Goal: Task Accomplishment & Management: Complete application form

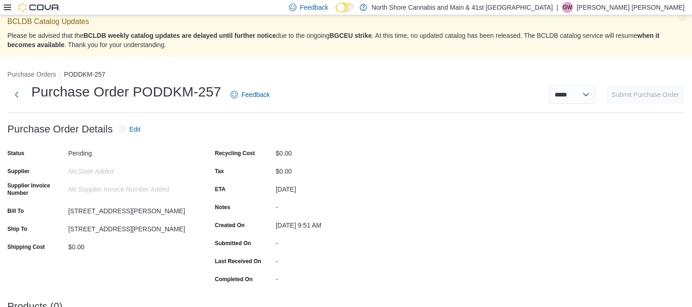
scroll to position [100, 0]
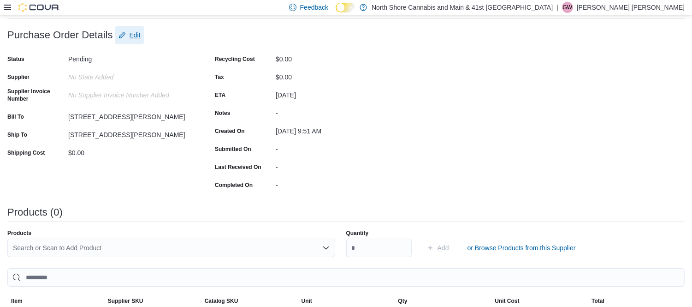
click at [137, 37] on span "Edit" at bounding box center [135, 34] width 11 height 9
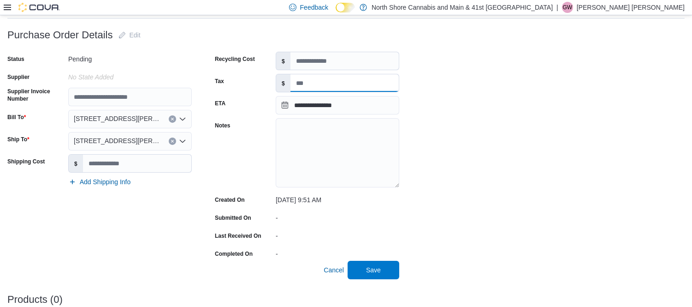
drag, startPoint x: 335, startPoint y: 82, endPoint x: 351, endPoint y: 79, distance: 16.8
click at [335, 82] on input "Tax" at bounding box center [344, 83] width 108 height 18
type input "******"
click at [371, 272] on span "Save" at bounding box center [373, 269] width 15 height 9
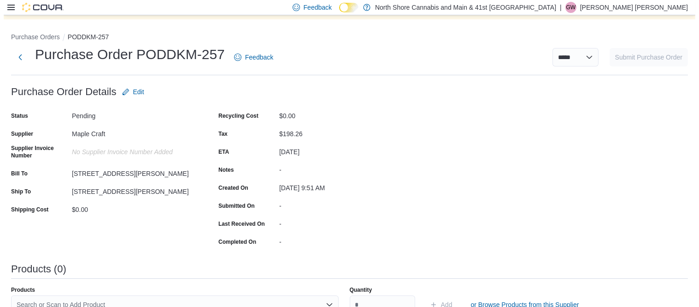
scroll to position [0, 0]
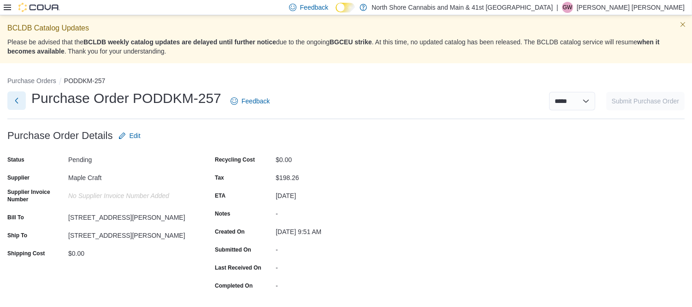
click at [20, 100] on button "Next" at bounding box center [16, 100] width 18 height 18
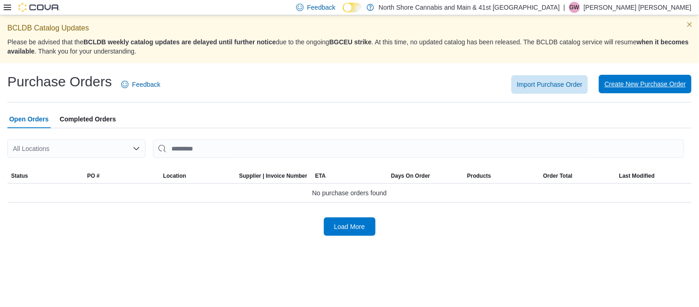
click at [641, 91] on span "Create New Purchase Order" at bounding box center [646, 84] width 82 height 18
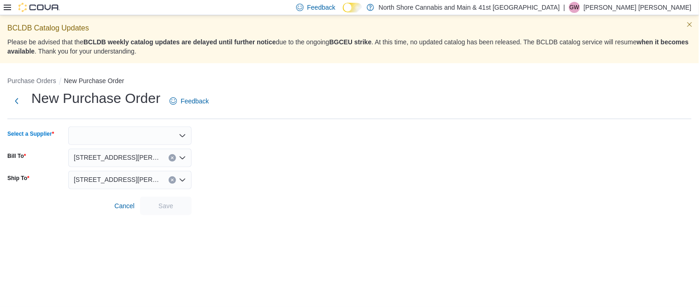
click at [109, 139] on div at bounding box center [130, 135] width 124 height 18
type input "*"
click at [132, 141] on div at bounding box center [130, 135] width 124 height 18
type input "**"
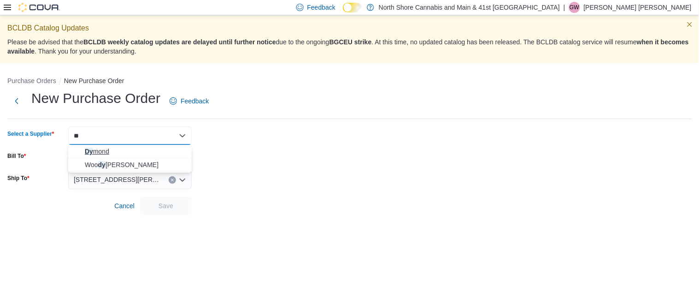
click at [101, 148] on span "Dy mond" at bounding box center [135, 151] width 101 height 9
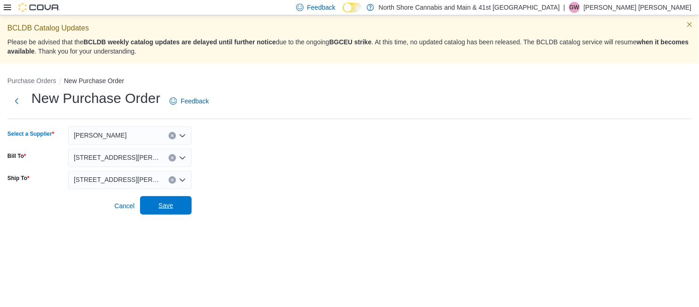
click at [167, 205] on span "Save" at bounding box center [166, 205] width 15 height 9
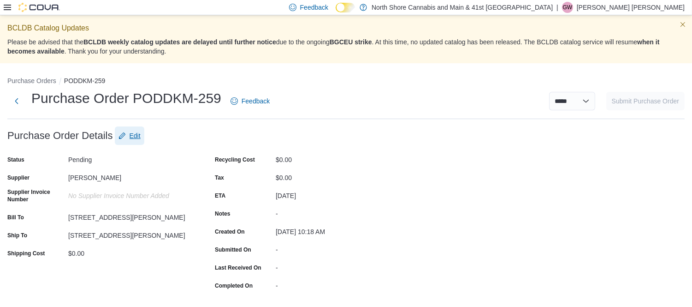
click at [137, 132] on span "Edit" at bounding box center [135, 135] width 11 height 9
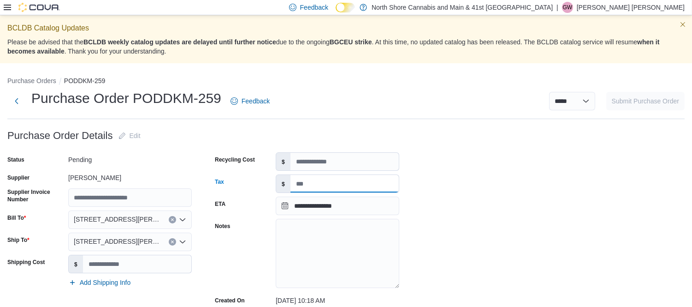
click at [311, 184] on input "Tax" at bounding box center [344, 184] width 108 height 18
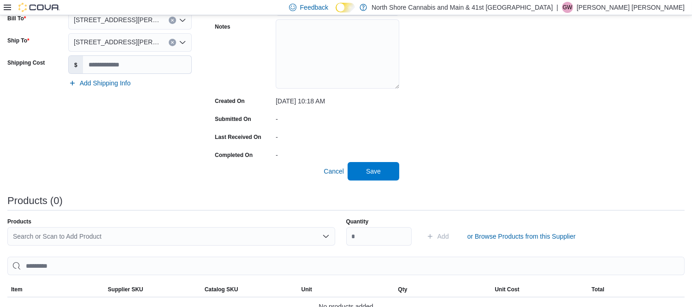
scroll to position [205, 0]
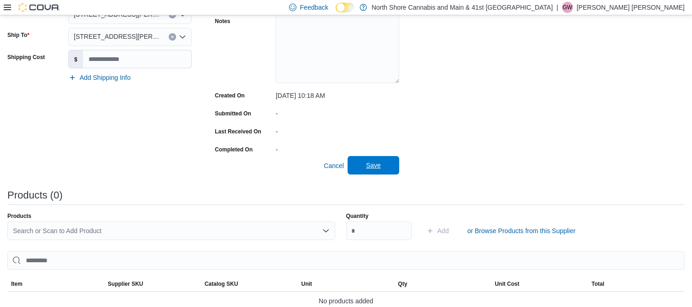
type input "******"
click at [383, 162] on span "Save" at bounding box center [373, 165] width 41 height 18
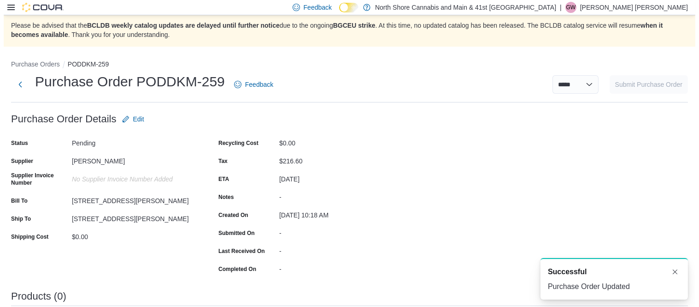
scroll to position [0, 0]
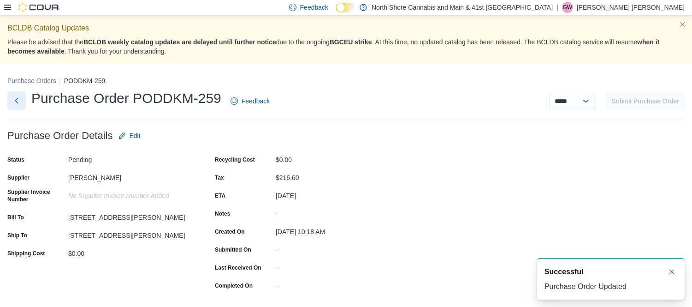
click at [15, 100] on button "Next" at bounding box center [16, 100] width 18 height 18
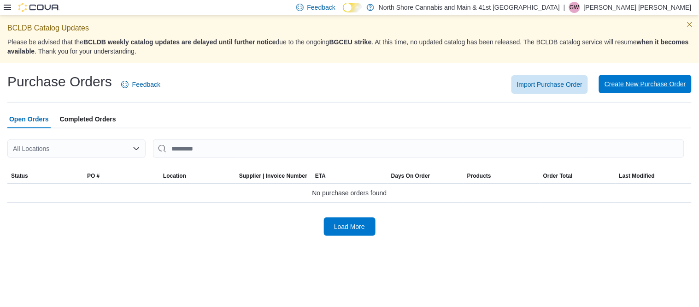
click at [666, 86] on span "Create New Purchase Order" at bounding box center [646, 83] width 82 height 9
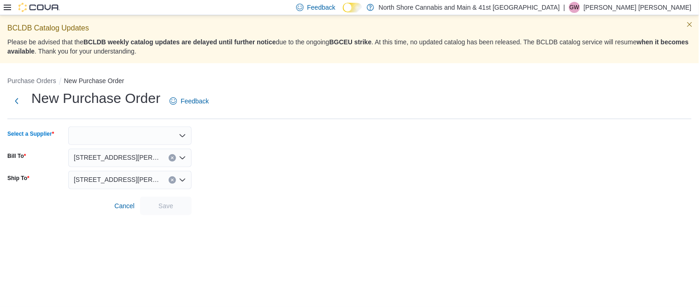
click at [125, 136] on div at bounding box center [130, 135] width 124 height 18
type input "*"
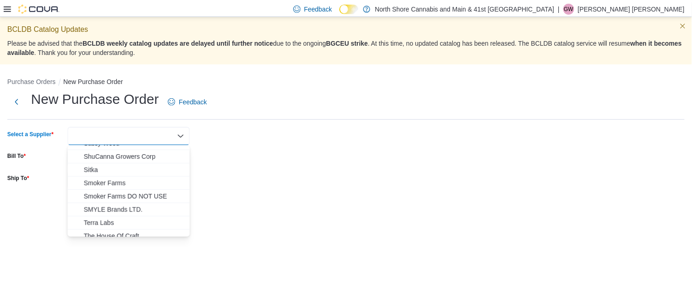
scroll to position [358, 0]
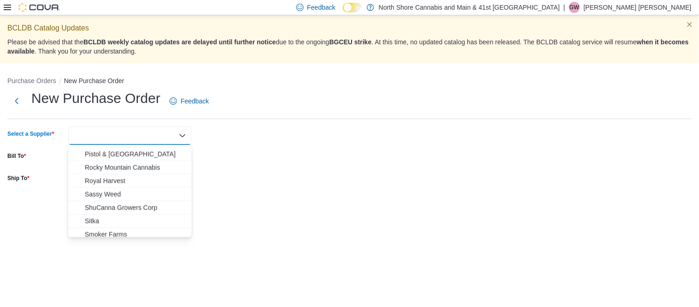
click at [241, 189] on div at bounding box center [349, 192] width 684 height 7
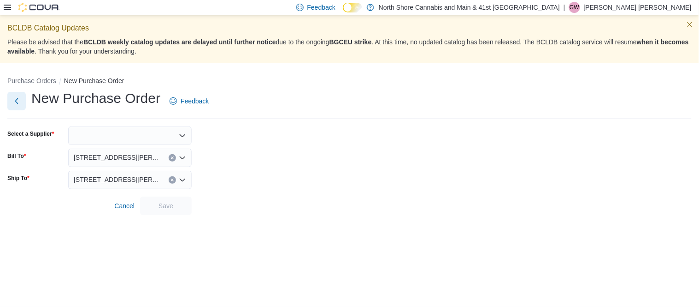
drag, startPoint x: 15, startPoint y: 105, endPoint x: 29, endPoint y: 2, distance: 103.8
click at [15, 105] on button "Next" at bounding box center [16, 101] width 18 height 18
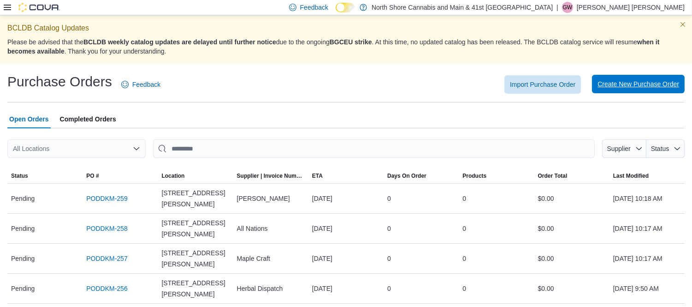
click at [659, 86] on span "Create New Purchase Order" at bounding box center [638, 83] width 82 height 9
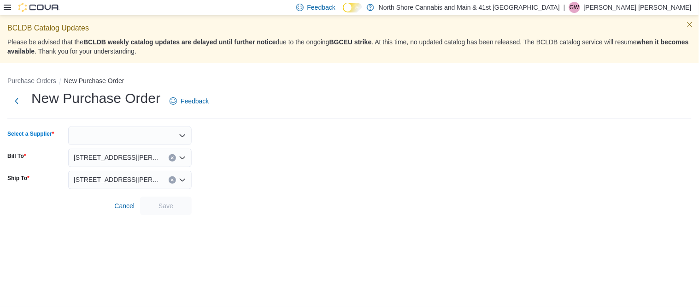
click at [127, 137] on div at bounding box center [130, 135] width 124 height 18
type input "*****"
click at [148, 149] on span "Trygg" at bounding box center [135, 151] width 101 height 9
click at [169, 210] on span "Save" at bounding box center [166, 205] width 41 height 18
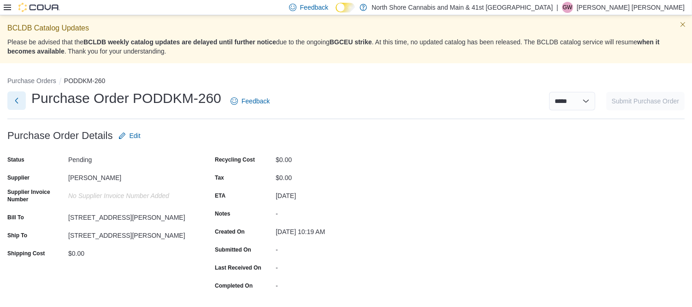
click at [17, 99] on button "Next" at bounding box center [16, 100] width 18 height 18
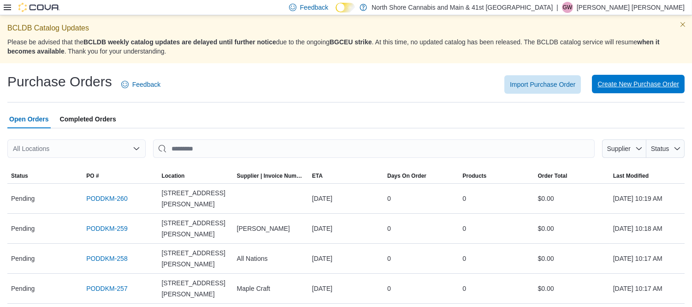
click at [661, 76] on span "Create New Purchase Order" at bounding box center [638, 84] width 82 height 18
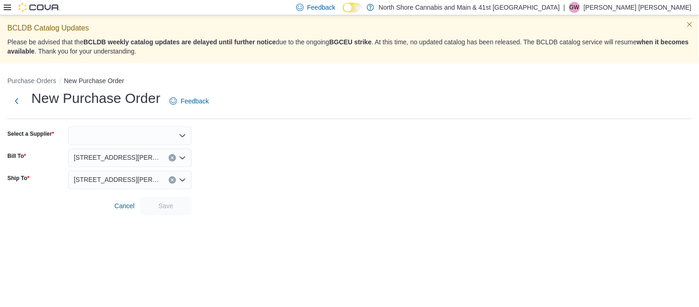
click at [110, 136] on div at bounding box center [130, 135] width 124 height 18
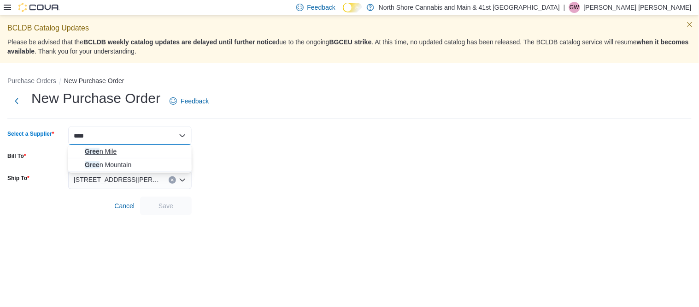
type input "****"
click at [112, 150] on span "Gree n Mile" at bounding box center [135, 151] width 101 height 9
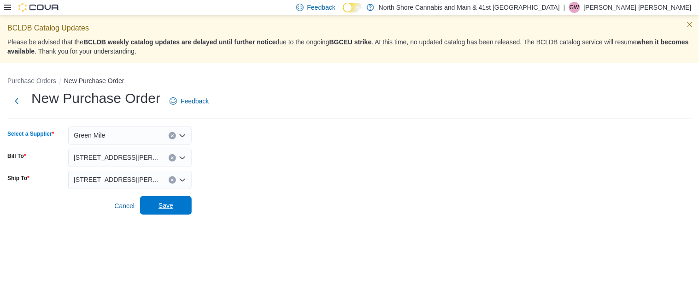
click at [176, 206] on span "Save" at bounding box center [166, 205] width 41 height 18
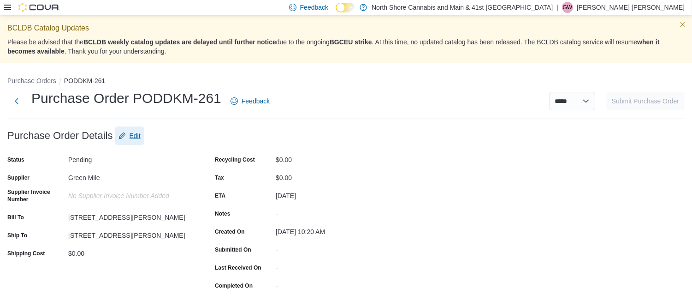
click at [137, 136] on span "Edit" at bounding box center [135, 135] width 11 height 9
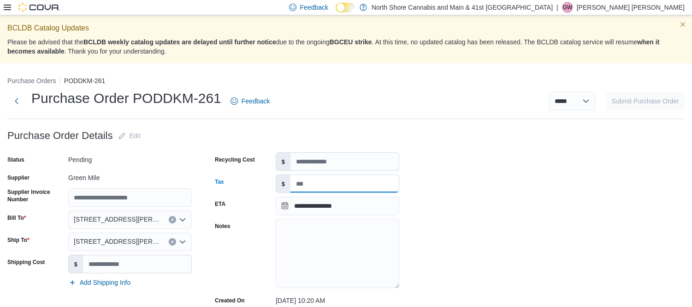
click at [319, 188] on input "Tax" at bounding box center [344, 184] width 108 height 18
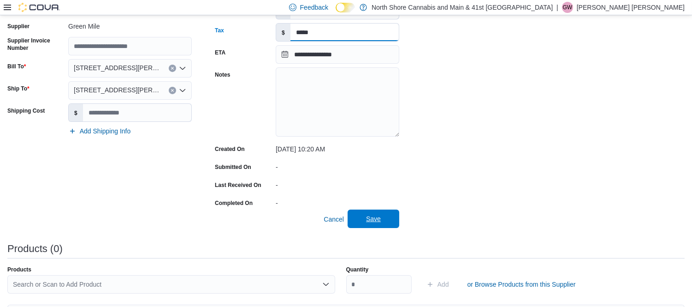
scroll to position [153, 0]
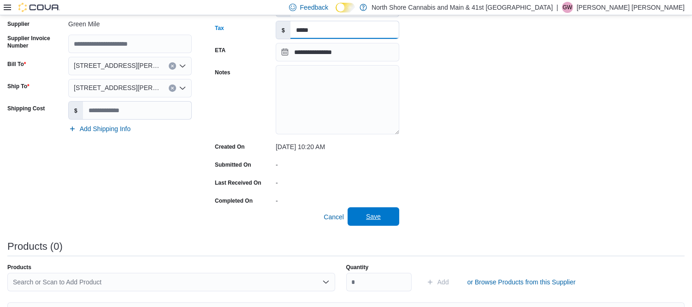
type input "*****"
click at [380, 218] on span "Save" at bounding box center [373, 216] width 15 height 9
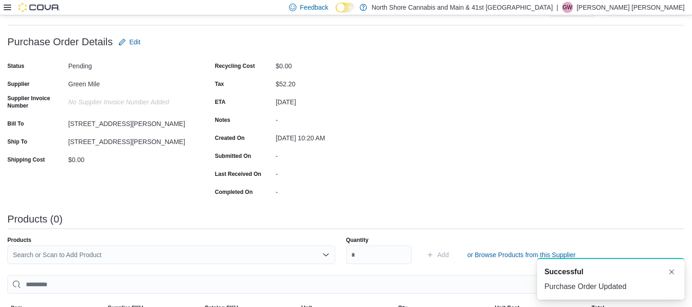
scroll to position [0, 0]
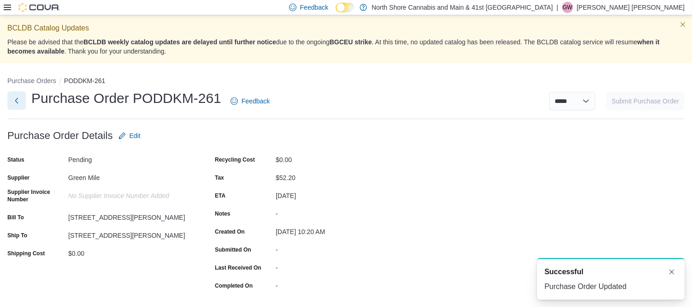
click at [12, 104] on button "Next" at bounding box center [16, 100] width 18 height 18
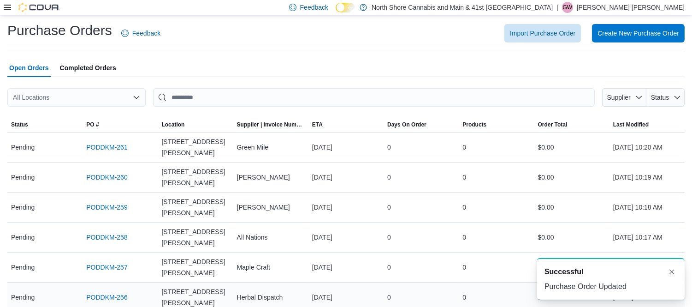
scroll to position [102, 0]
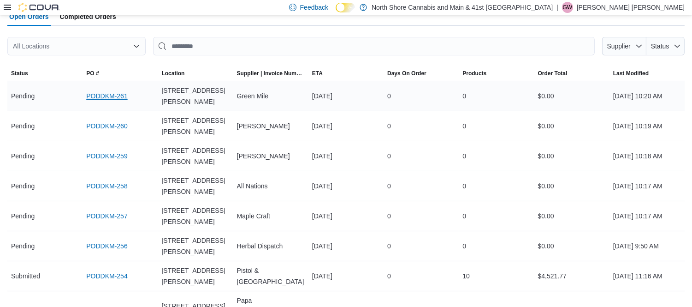
click at [107, 91] on link "PODDKM-261" at bounding box center [106, 95] width 41 height 11
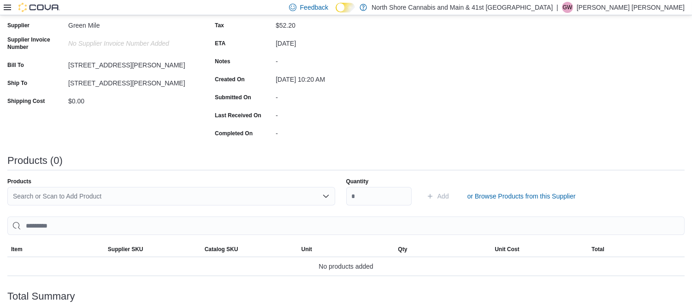
scroll to position [253, 0]
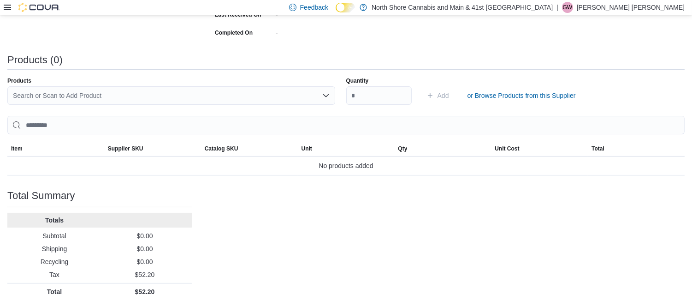
click at [8, 5] on icon at bounding box center [7, 8] width 7 height 6
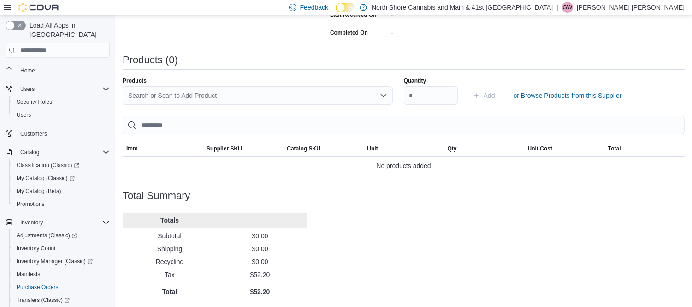
click at [230, 91] on div "Search or Scan to Add Product" at bounding box center [258, 95] width 270 height 18
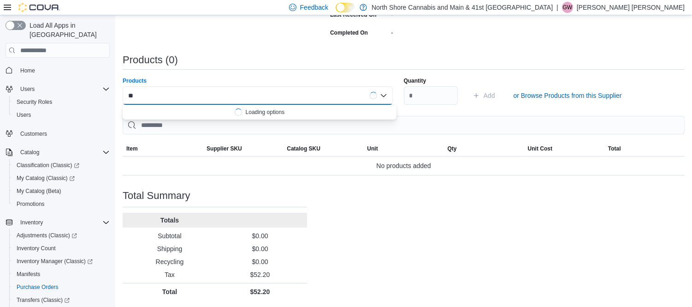
type input "*"
type input "******"
click at [232, 109] on span "Green Mile - Island Pink Kush - 3.5G" at bounding box center [265, 110] width 252 height 9
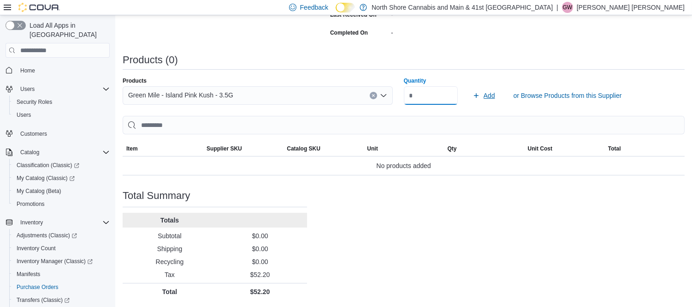
type input "**"
click at [493, 97] on span "Add" at bounding box center [490, 95] width 12 height 9
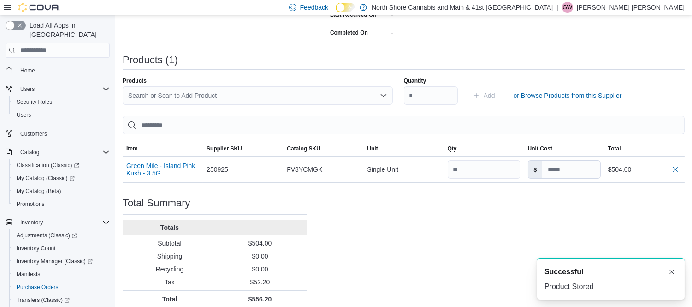
scroll to position [0, 0]
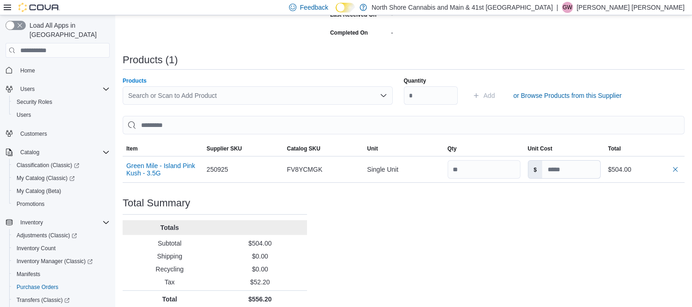
click at [265, 97] on div "Search or Scan to Add Product" at bounding box center [258, 95] width 270 height 18
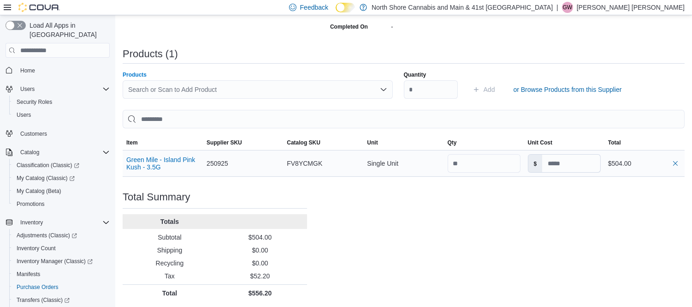
scroll to position [260, 0]
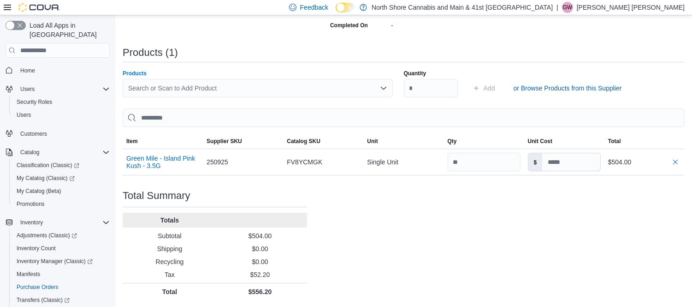
click at [244, 87] on div "Search or Scan to Add Product" at bounding box center [258, 88] width 270 height 18
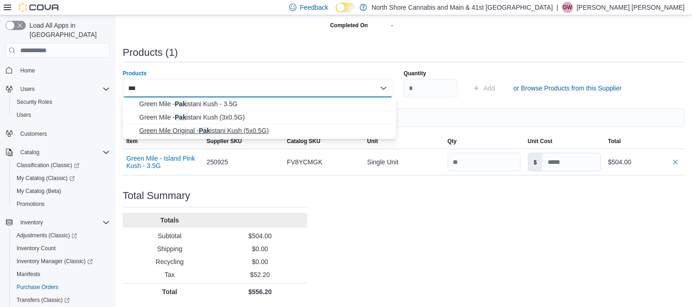
type input "***"
click at [238, 130] on span "Green Mile Original - Pak istani Kush (5x0.5G)" at bounding box center [265, 130] width 252 height 9
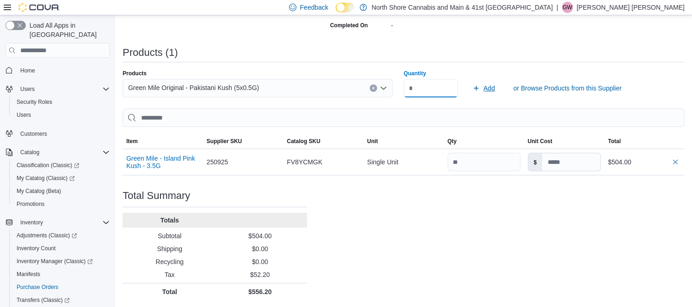
type input "**"
click at [491, 86] on span "Add" at bounding box center [490, 87] width 12 height 9
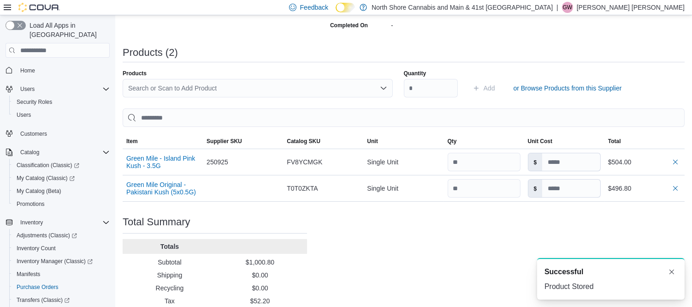
scroll to position [0, 0]
drag, startPoint x: 569, startPoint y: 188, endPoint x: 554, endPoint y: 191, distance: 15.9
click at [550, 192] on input at bounding box center [571, 188] width 58 height 18
type input "*****"
click at [516, 237] on div "Purchase Order: PODDKM-261 Feedback Purchase Order Details Edit Status Pending …" at bounding box center [404, 96] width 562 height 460
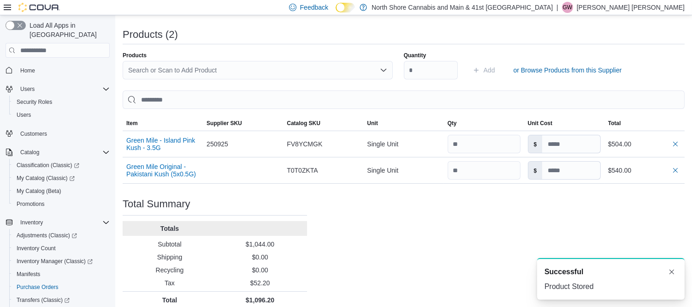
scroll to position [286, 0]
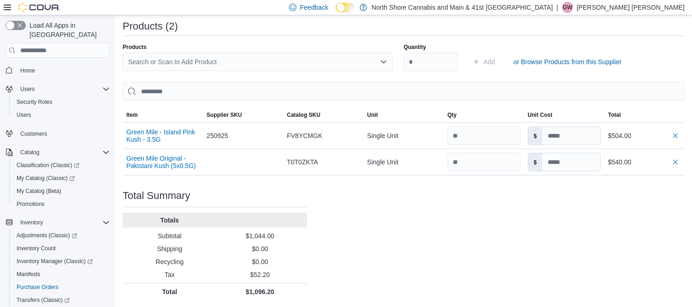
type input "*****"
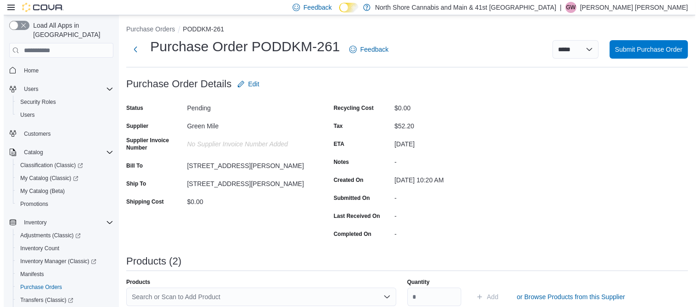
scroll to position [0, 0]
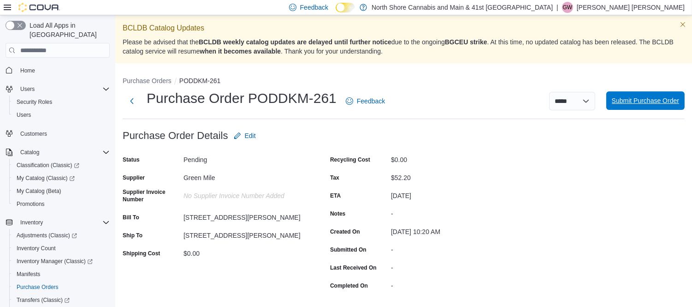
click at [668, 97] on span "Submit Purchase Order" at bounding box center [645, 100] width 67 height 9
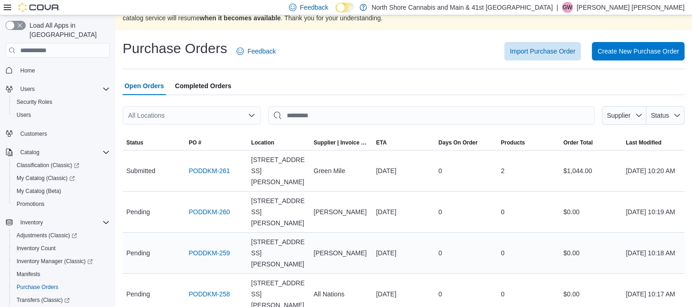
scroll to position [51, 0]
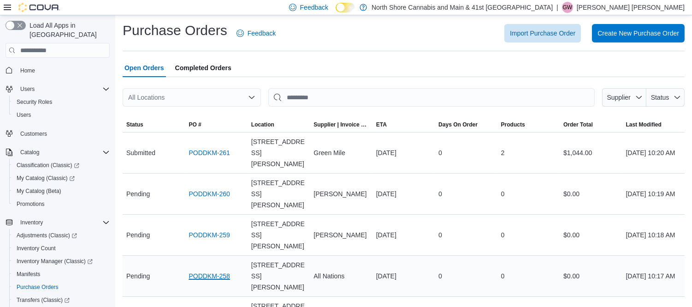
click at [214, 270] on link "PODDKM-258" at bounding box center [209, 275] width 41 height 11
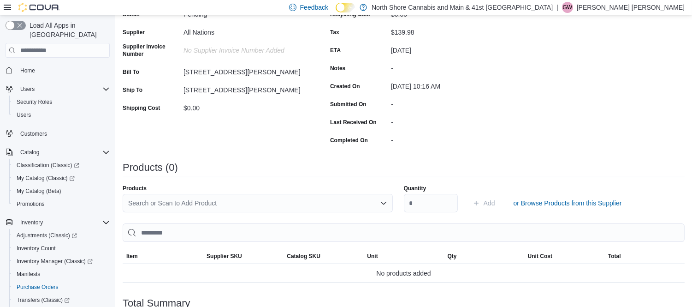
scroll to position [205, 0]
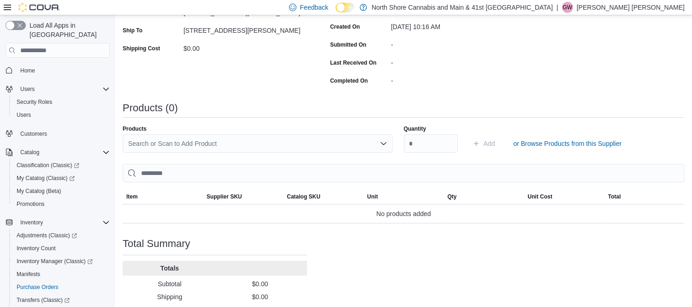
click at [245, 144] on div "Search or Scan to Add Product" at bounding box center [258, 143] width 270 height 18
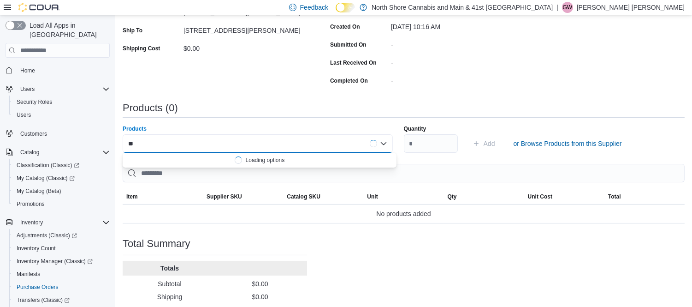
type input "*"
type input "****"
click at [226, 159] on span "All Nations - Lemon Tart z (3x0.5G)" at bounding box center [265, 158] width 252 height 9
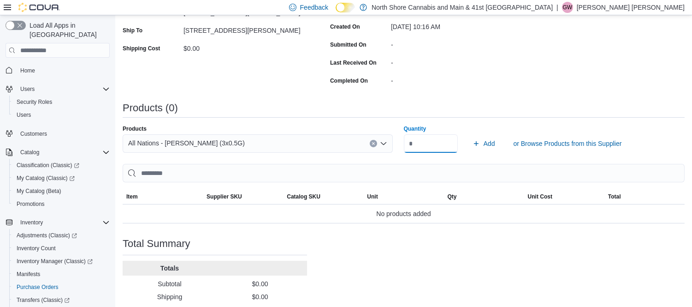
drag, startPoint x: 435, startPoint y: 146, endPoint x: 400, endPoint y: 154, distance: 35.9
click at [400, 154] on div "Products All Nations - Lemon Tartz (3x0.5G) Quantity ***** Add or Browse Produc…" at bounding box center [404, 174] width 562 height 98
type input "**"
click at [491, 142] on span "Add" at bounding box center [490, 143] width 12 height 9
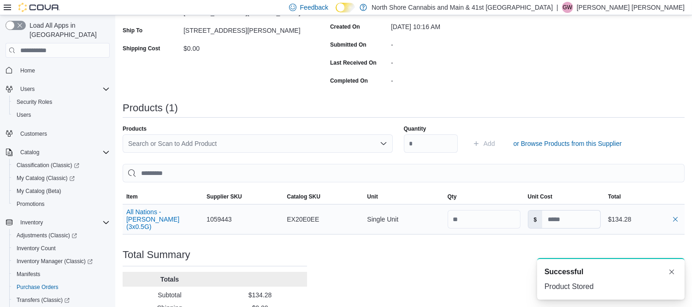
scroll to position [0, 0]
click at [271, 142] on div "Search or Scan to Add Product" at bounding box center [258, 143] width 270 height 18
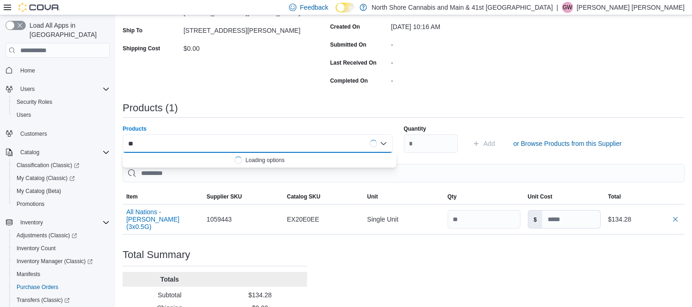
type input "*"
